Goal: Information Seeking & Learning: Learn about a topic

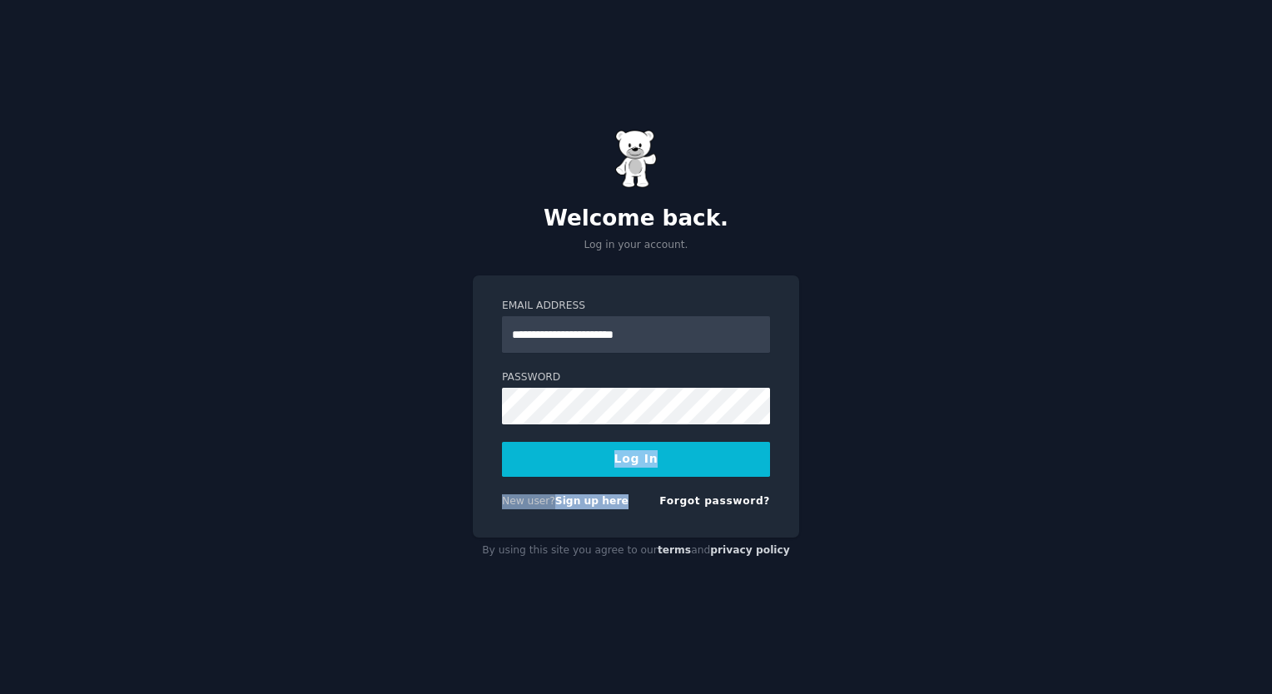
click at [599, 455] on form "**********" at bounding box center [636, 407] width 268 height 216
drag, startPoint x: 599, startPoint y: 455, endPoint x: 359, endPoint y: 424, distance: 241.6
click at [359, 424] on div "**********" at bounding box center [636, 347] width 1272 height 694
click at [546, 463] on button "Log In" at bounding box center [636, 459] width 268 height 35
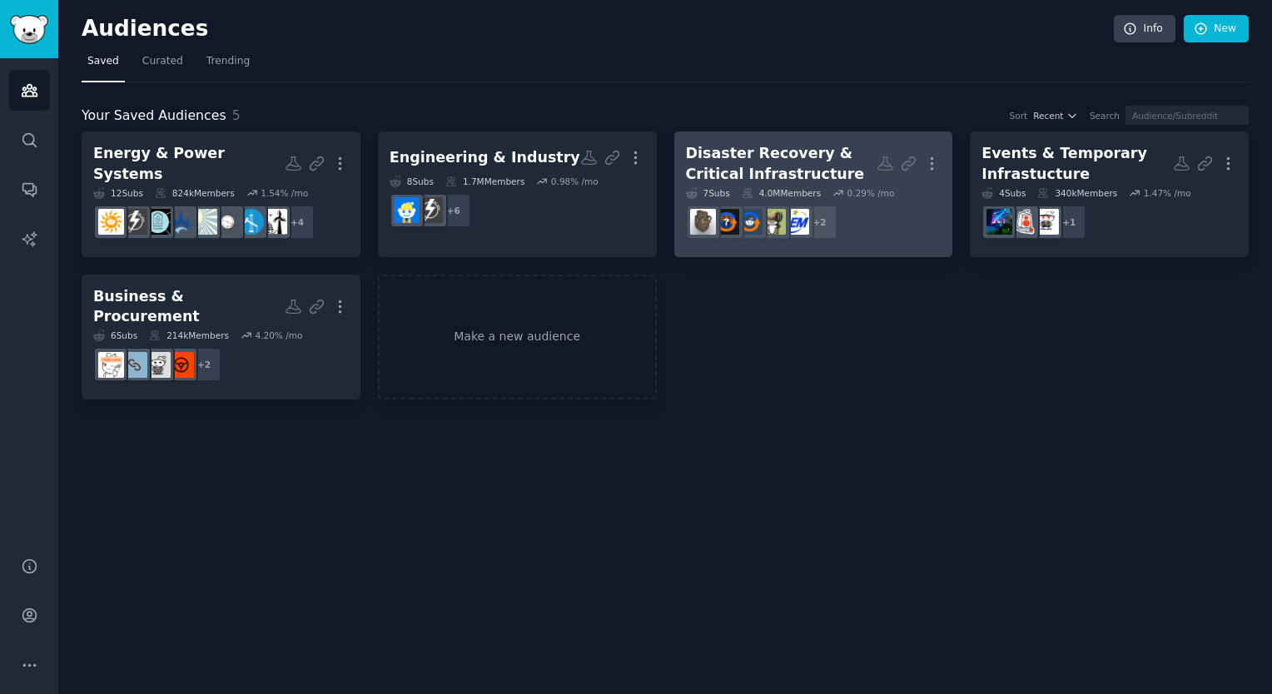
click at [790, 171] on div "Disaster Recovery & Critical Infrastructure" at bounding box center [781, 163] width 191 height 41
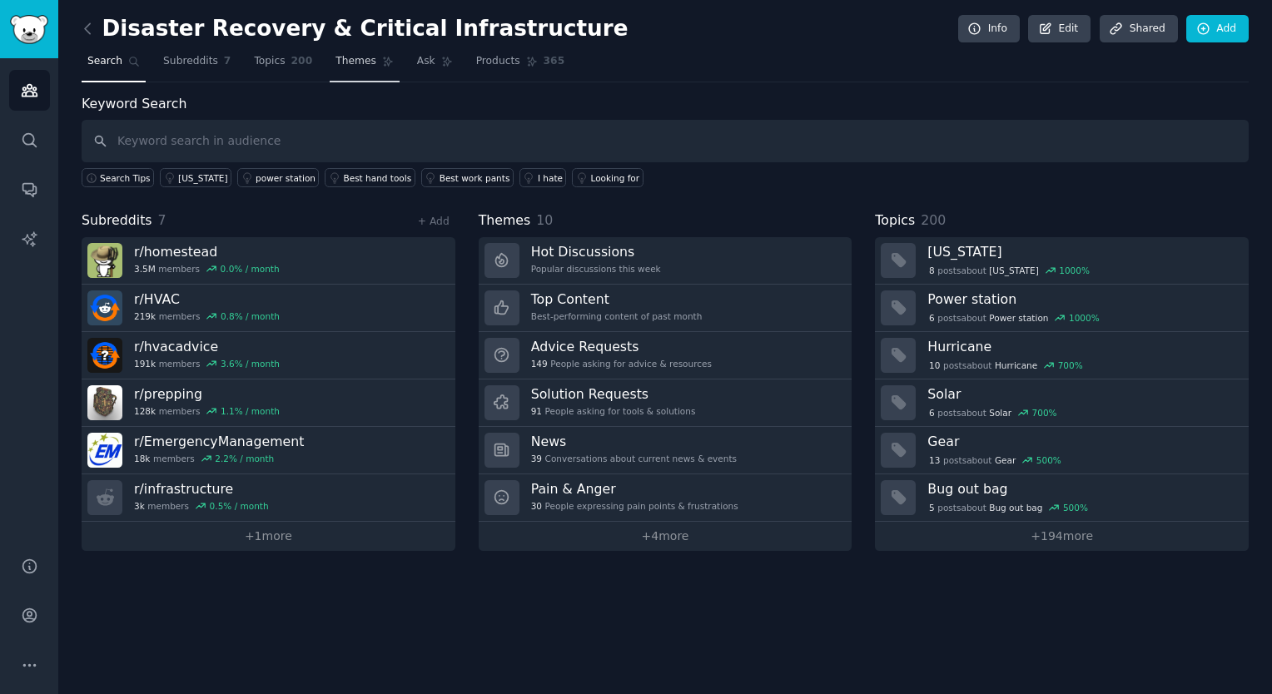
click at [353, 50] on link "Themes" at bounding box center [365, 65] width 70 height 34
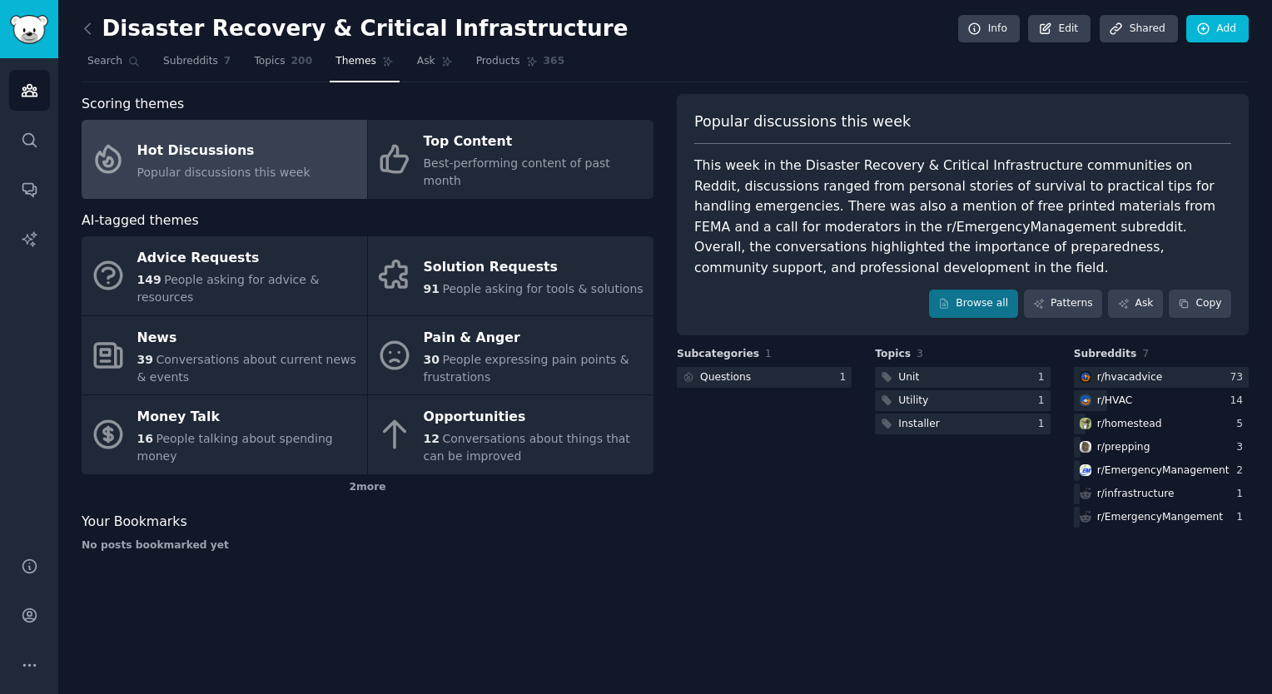
click at [87, 37] on link at bounding box center [92, 29] width 21 height 27
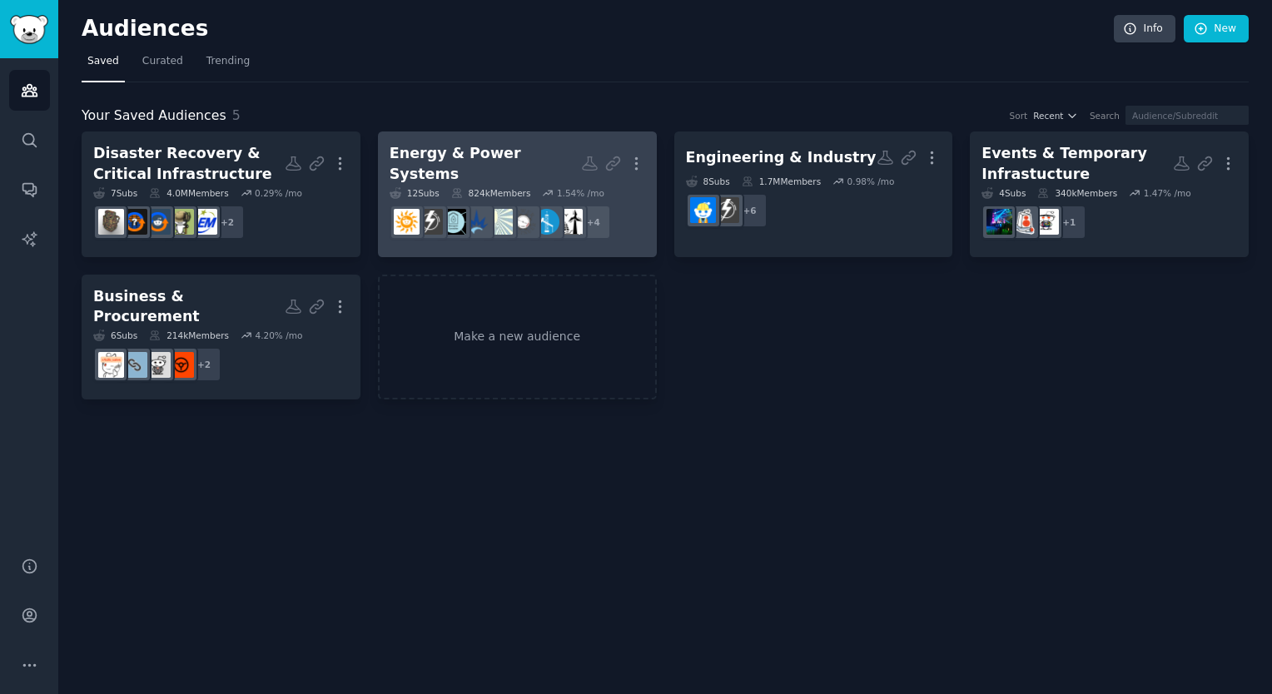
click at [507, 163] on div "Energy & Power Systems" at bounding box center [484, 163] width 191 height 41
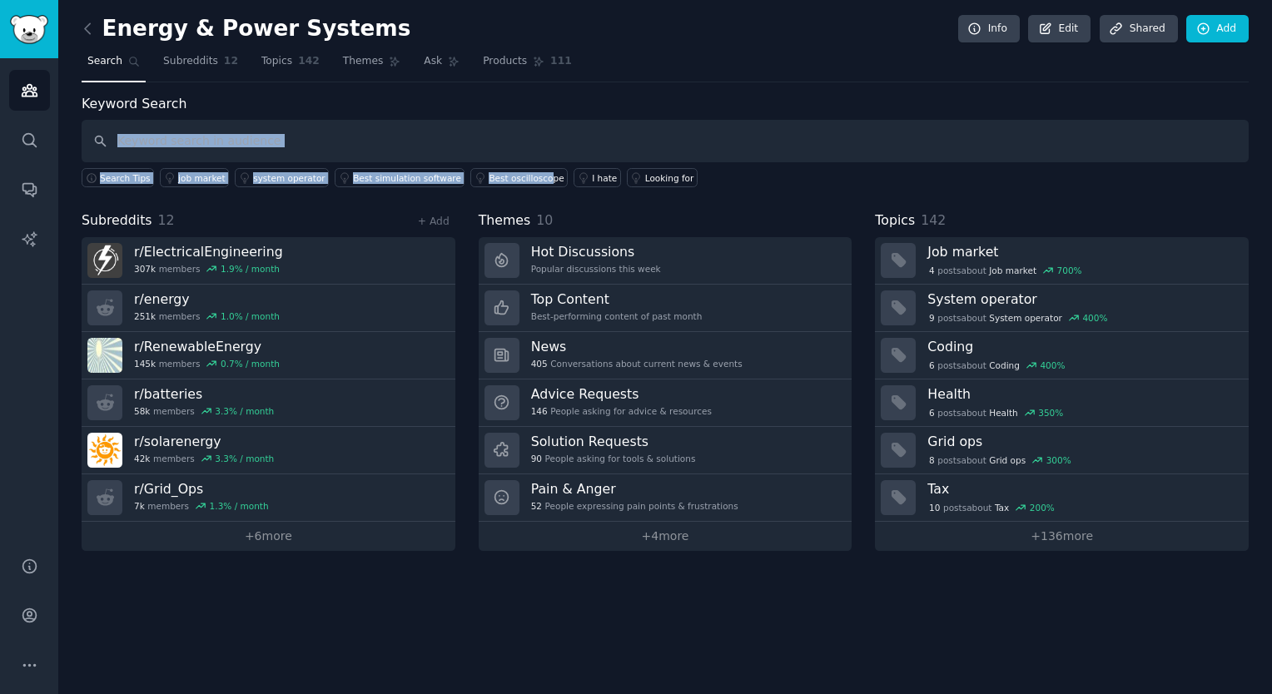
drag, startPoint x: 507, startPoint y: 163, endPoint x: 539, endPoint y: 106, distance: 66.0
click at [539, 106] on div "Keyword Search Search Tips job market system operator Best simulation software …" at bounding box center [665, 141] width 1167 height 94
click at [343, 56] on span "Themes" at bounding box center [363, 61] width 41 height 15
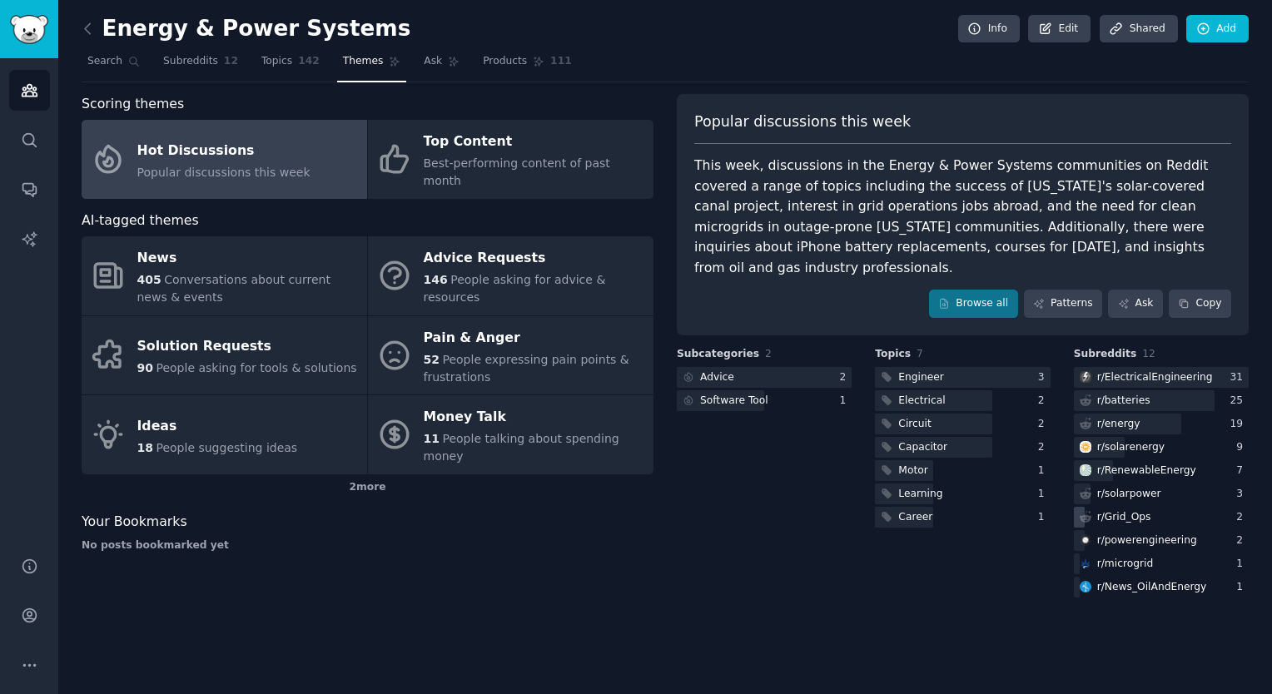
click at [1107, 510] on div "r/ Grid_Ops" at bounding box center [1124, 517] width 54 height 15
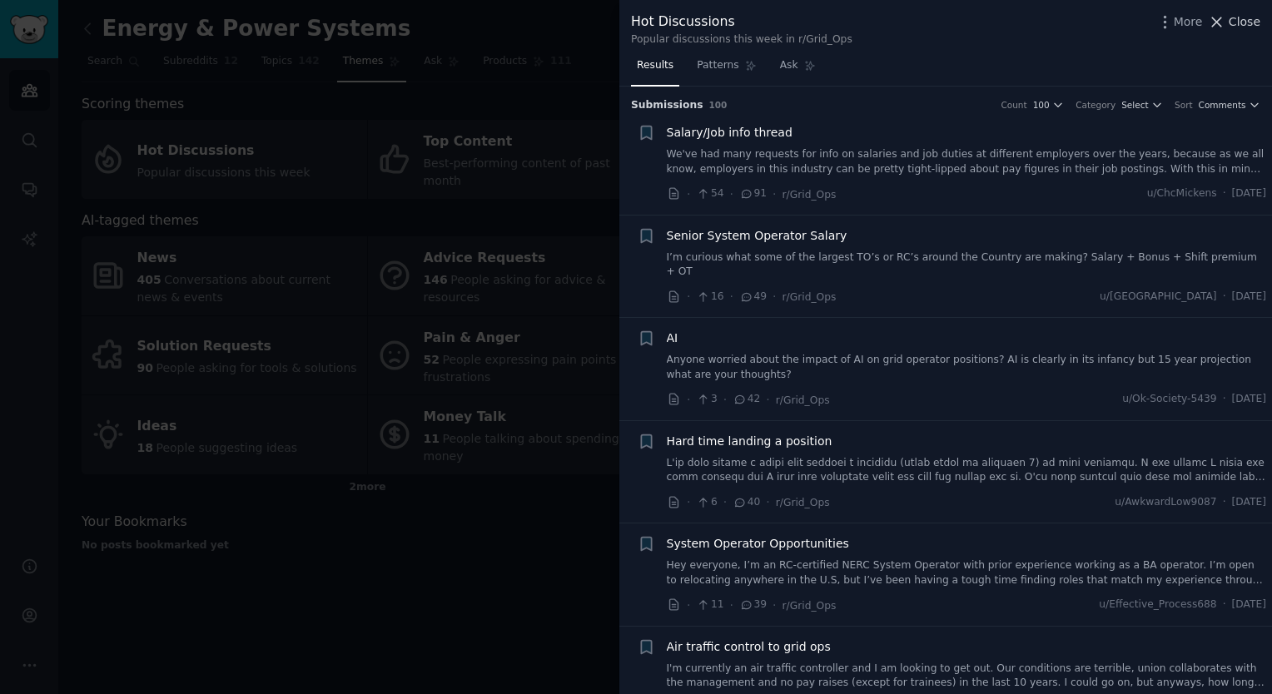
click at [1233, 17] on span "Close" at bounding box center [1244, 21] width 32 height 17
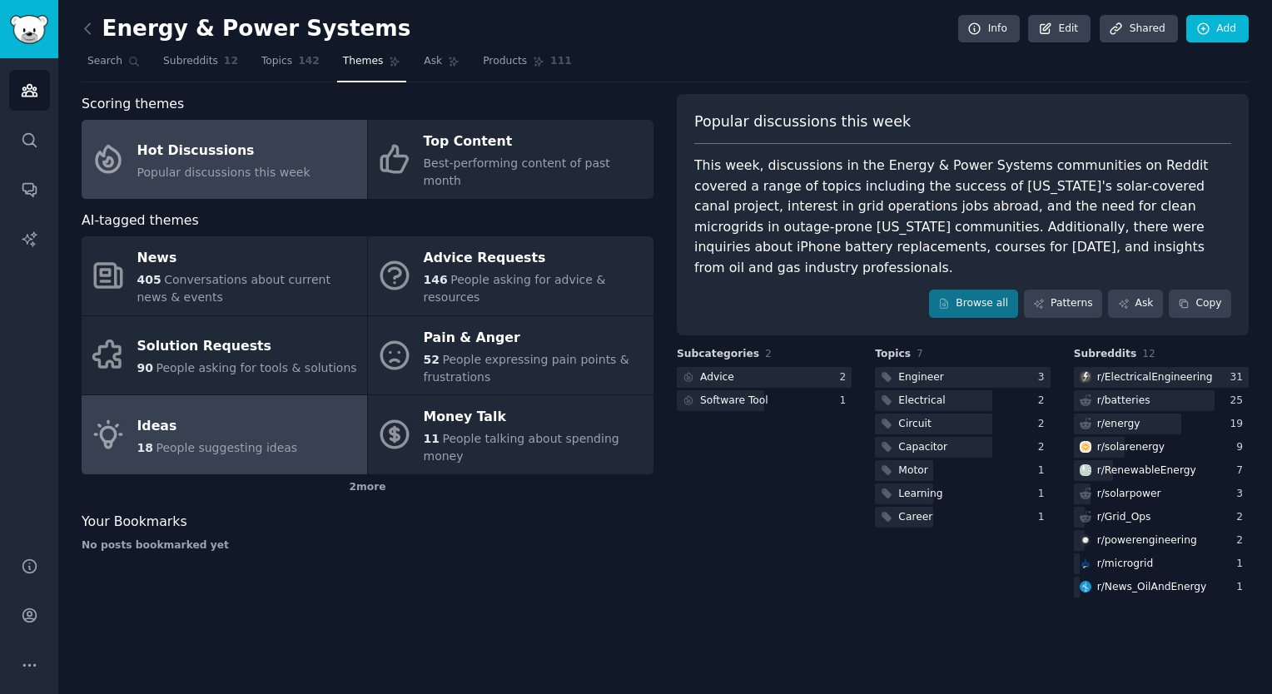
click at [223, 441] on span "People suggesting ideas" at bounding box center [226, 447] width 141 height 13
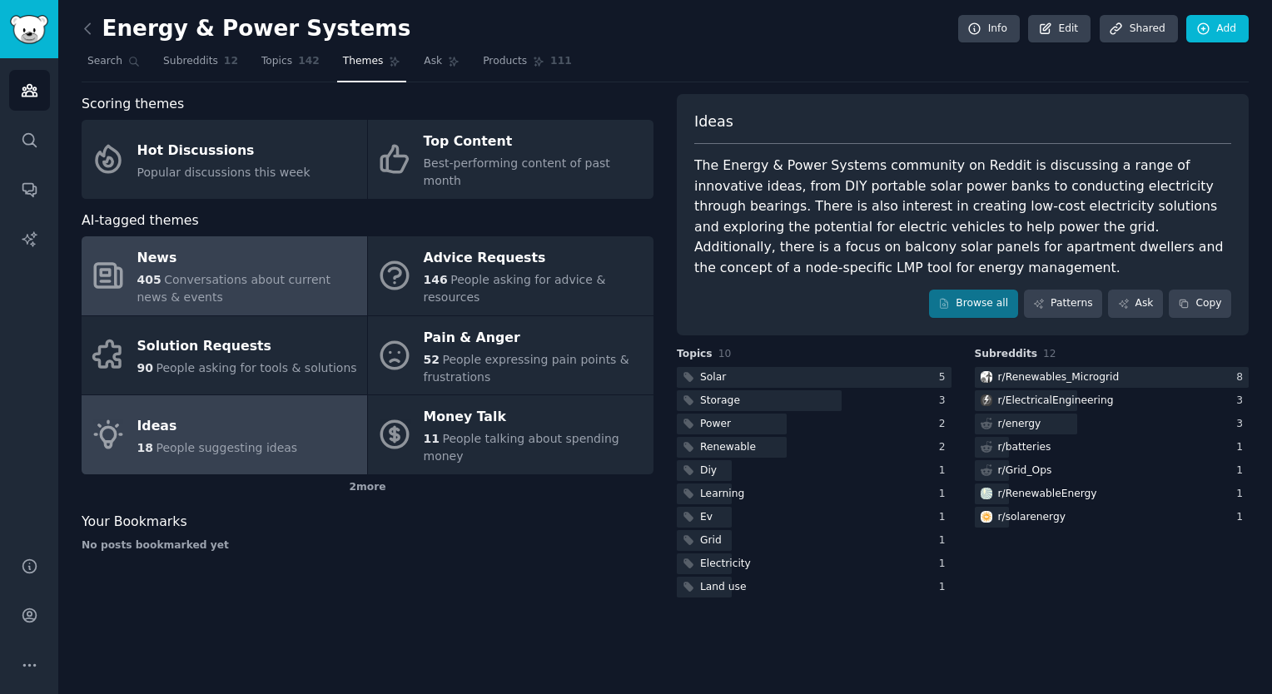
click at [240, 271] on div "405 Conversations about current news & events" at bounding box center [247, 288] width 221 height 35
